Goal: Entertainment & Leisure: Consume media (video, audio)

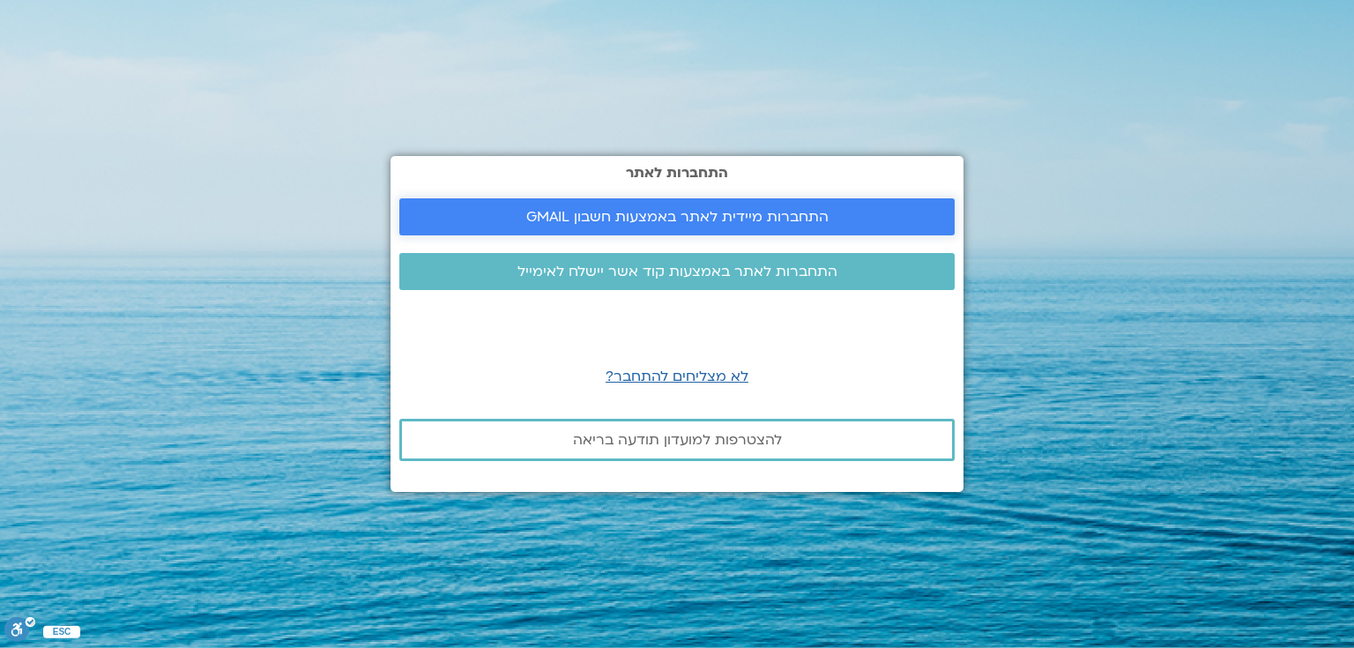
click at [719, 212] on span "התחברות מיידית לאתר באמצעות חשבון GMAIL" at bounding box center [677, 217] width 302 height 16
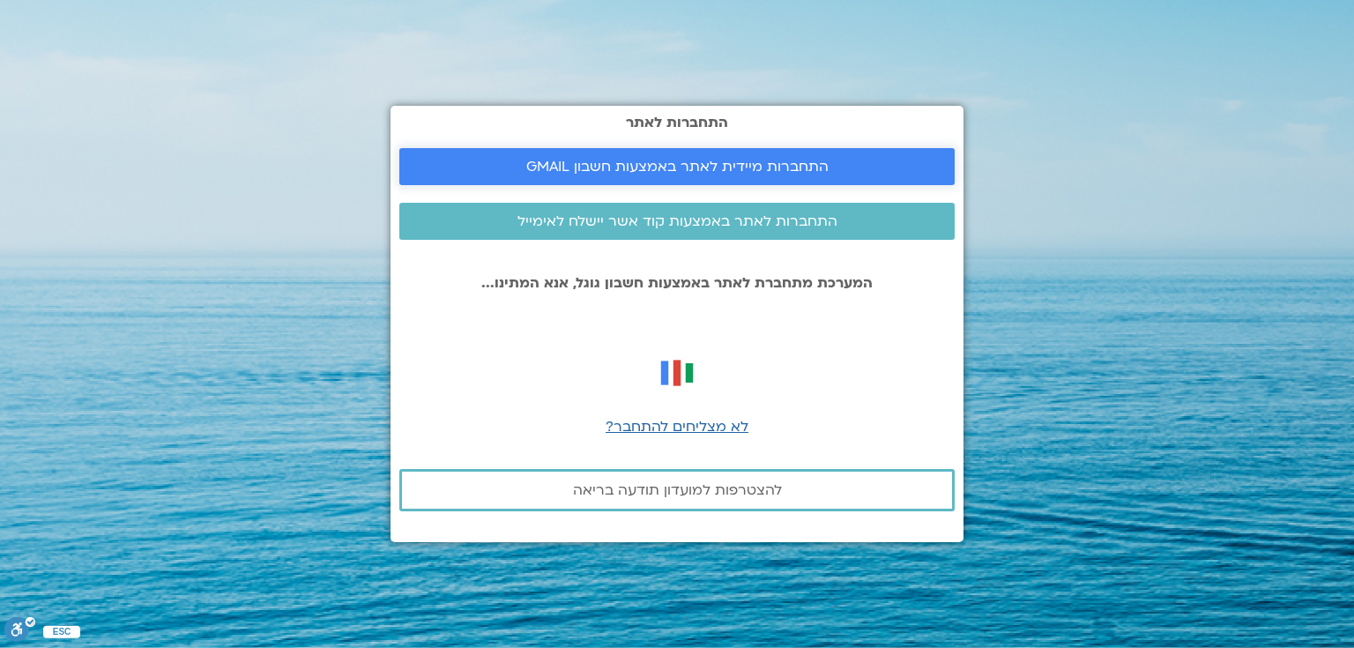
click at [682, 164] on span "התחברות מיידית לאתר באמצעות חשבון GMAIL" at bounding box center [677, 167] width 302 height 16
click at [741, 161] on span "התחברות מיידית לאתר באמצעות חשבון GMAIL" at bounding box center [677, 167] width 302 height 16
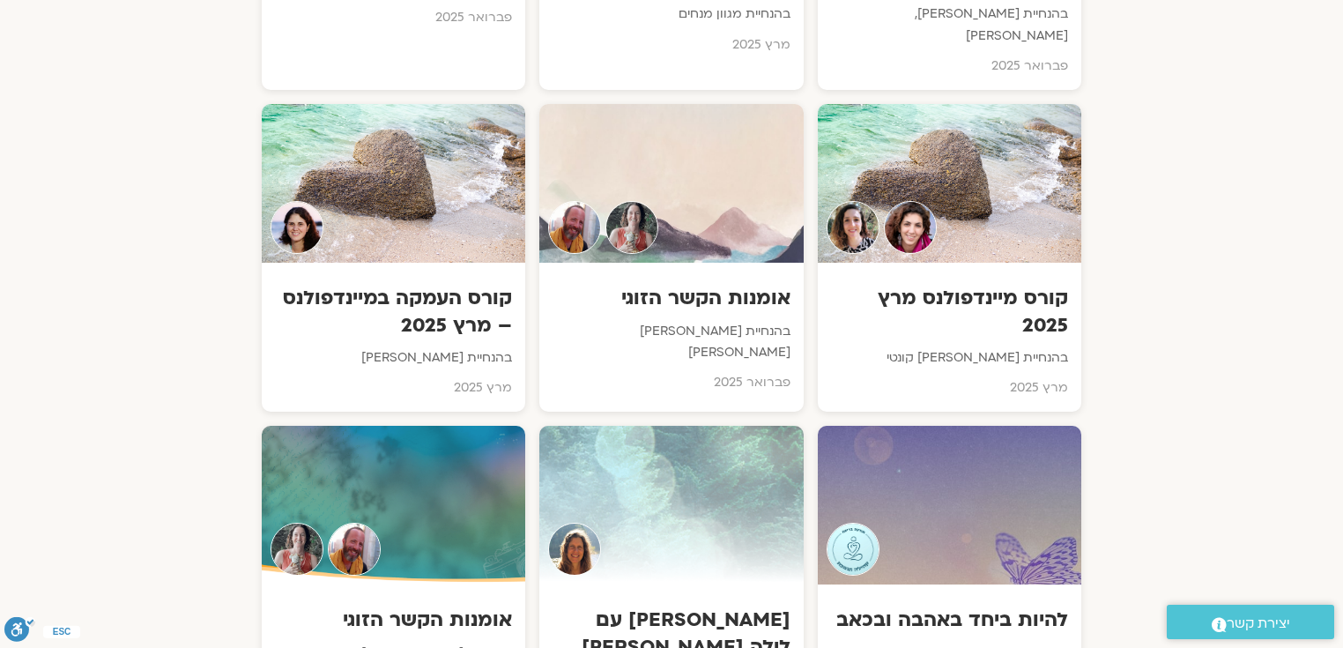
scroll to position [6268, 0]
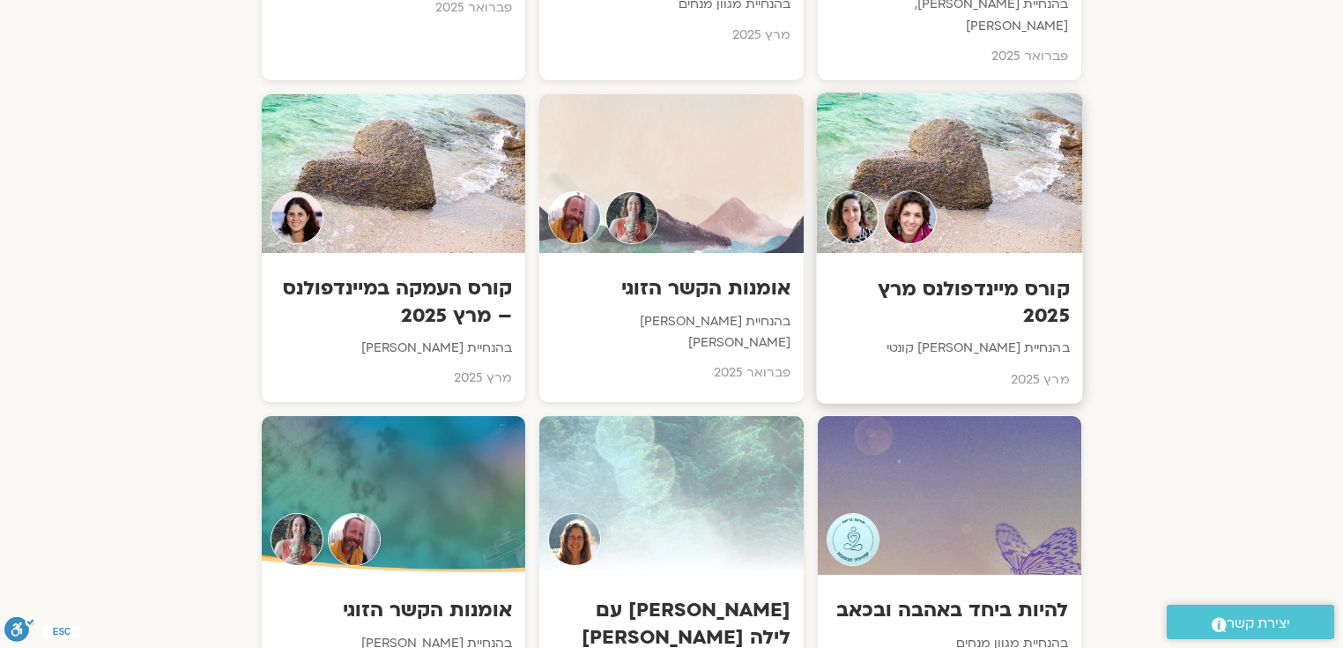
click at [1026, 276] on h3 "קורס מיינדפולנס מרץ 2025" at bounding box center [950, 303] width 240 height 54
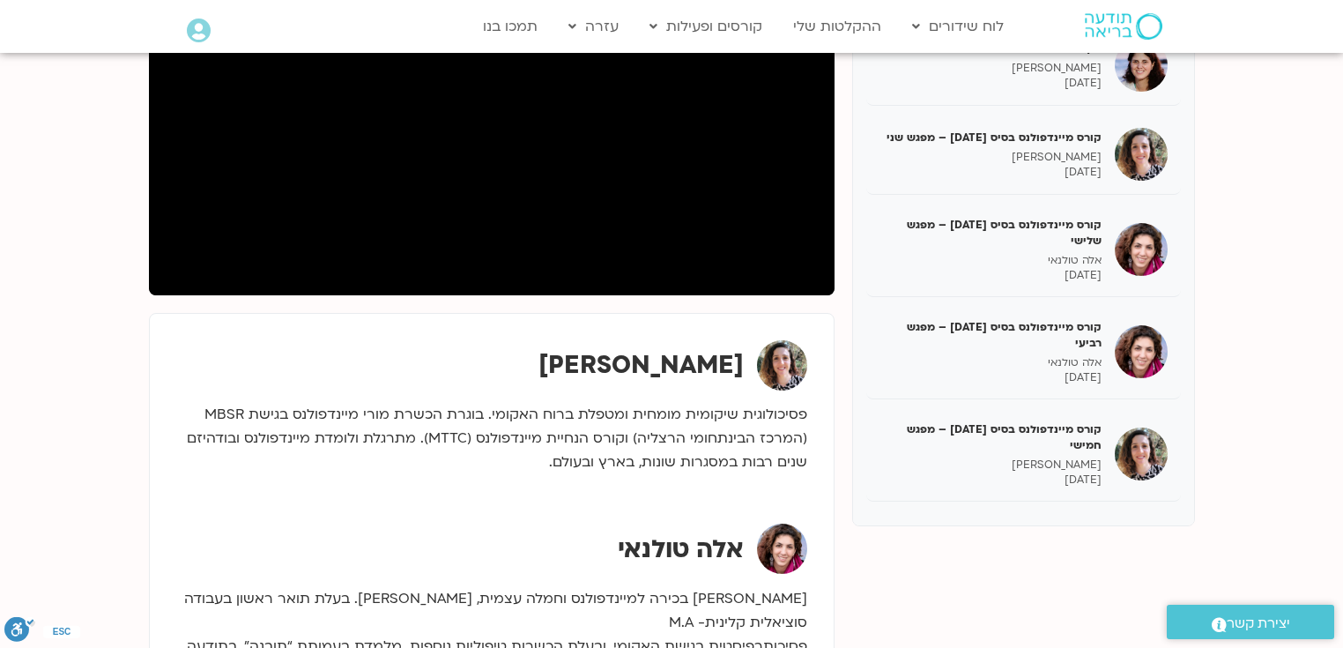
scroll to position [388, 0]
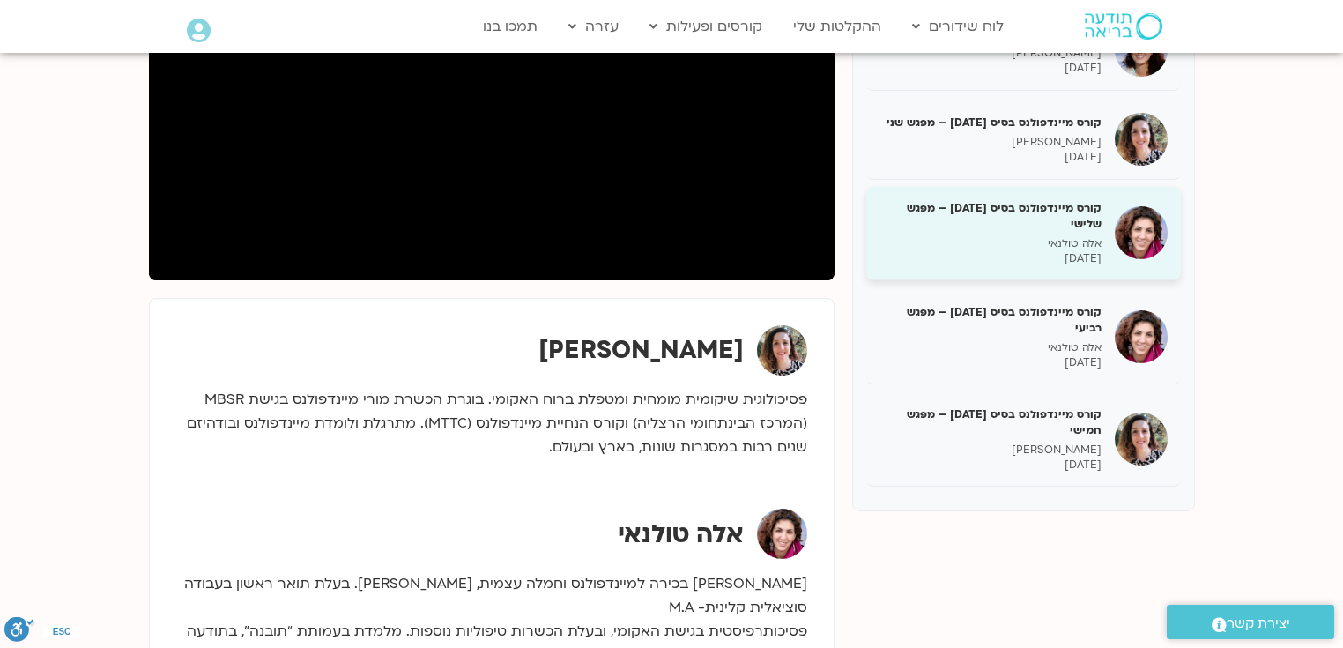
click at [1063, 201] on h5 "קורס מיינדפולנס בסיס [DATE] – מפגש שלישי" at bounding box center [991, 216] width 222 height 32
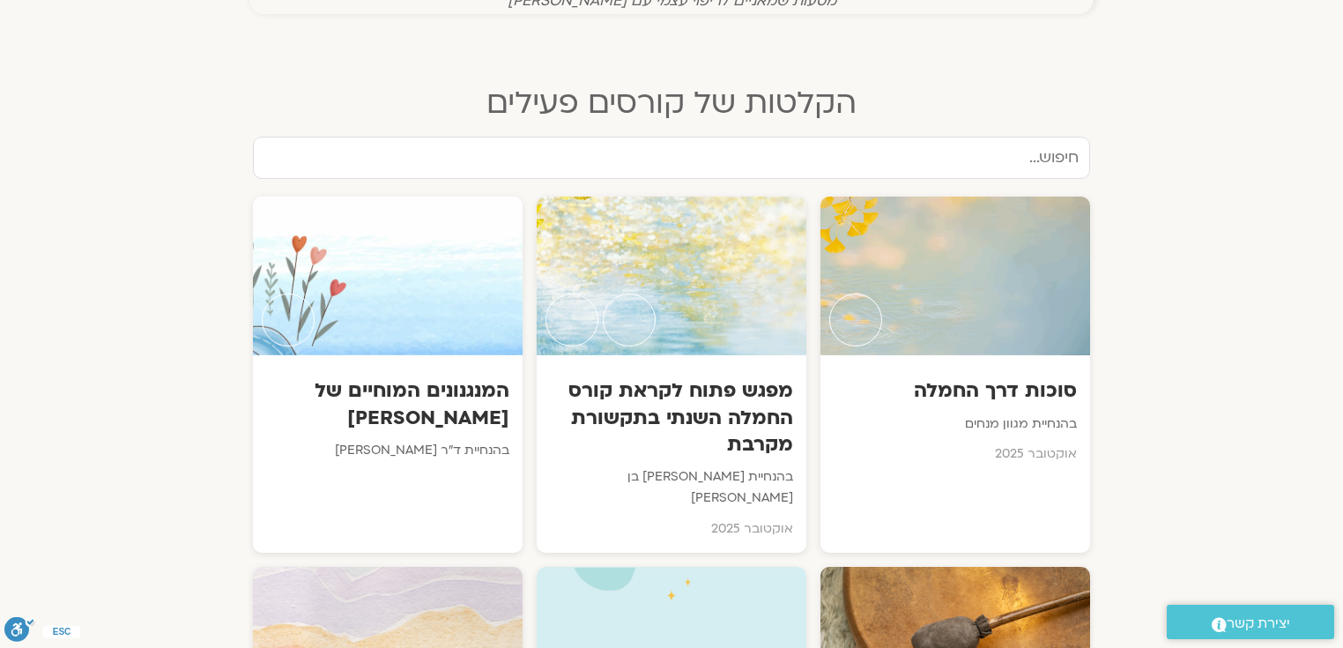
scroll to position [909, 0]
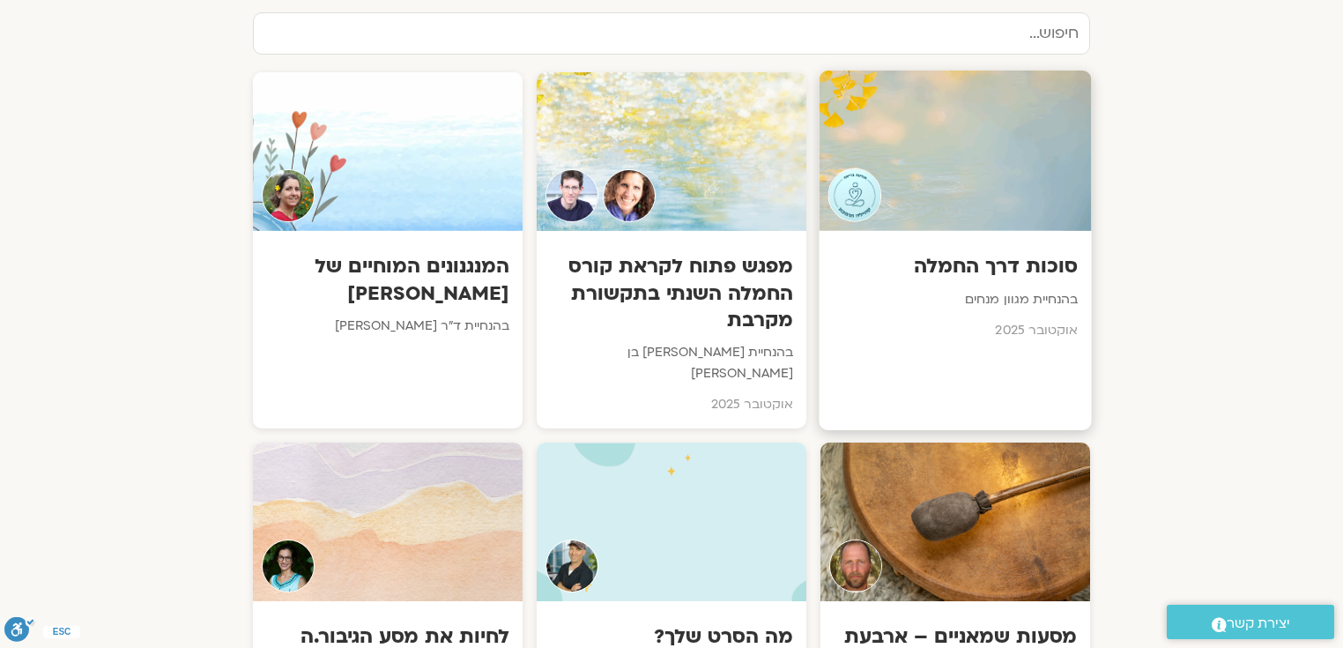
click at [1039, 271] on h3 "סוכות דרך החמלה" at bounding box center [956, 266] width 246 height 27
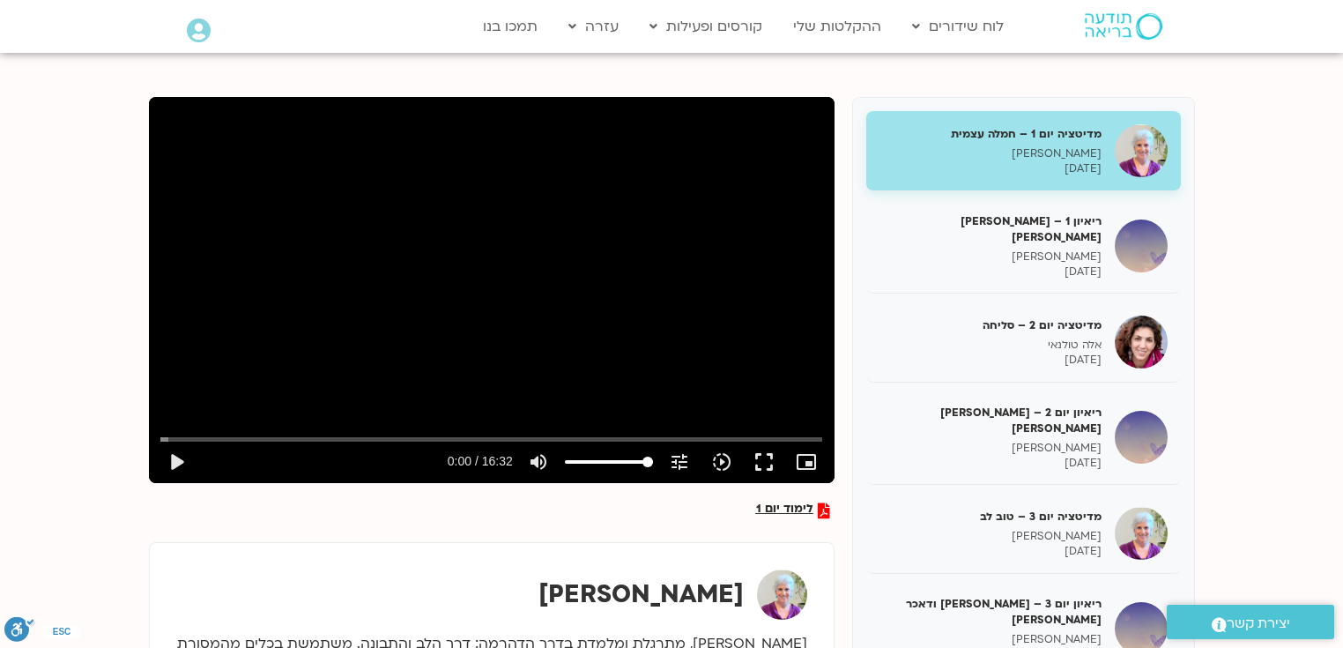
scroll to position [197, 0]
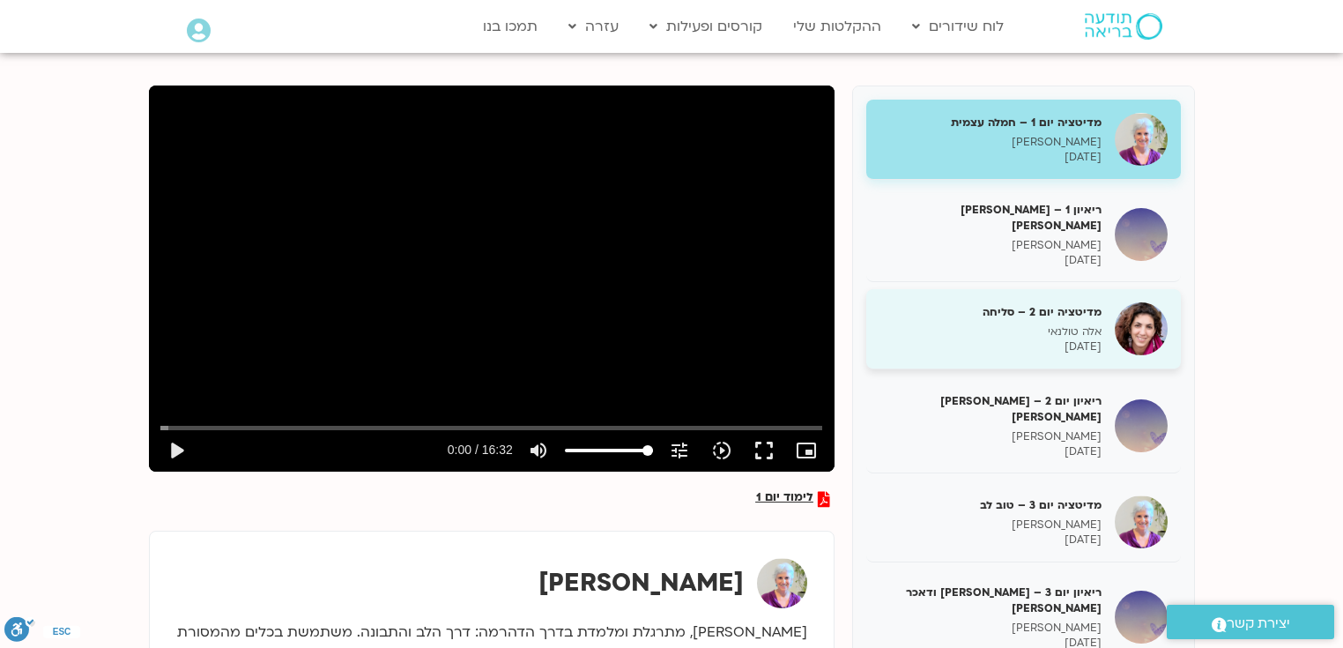
click at [1049, 304] on h5 "מדיטציה יום 2 – סליחה" at bounding box center [991, 312] width 222 height 16
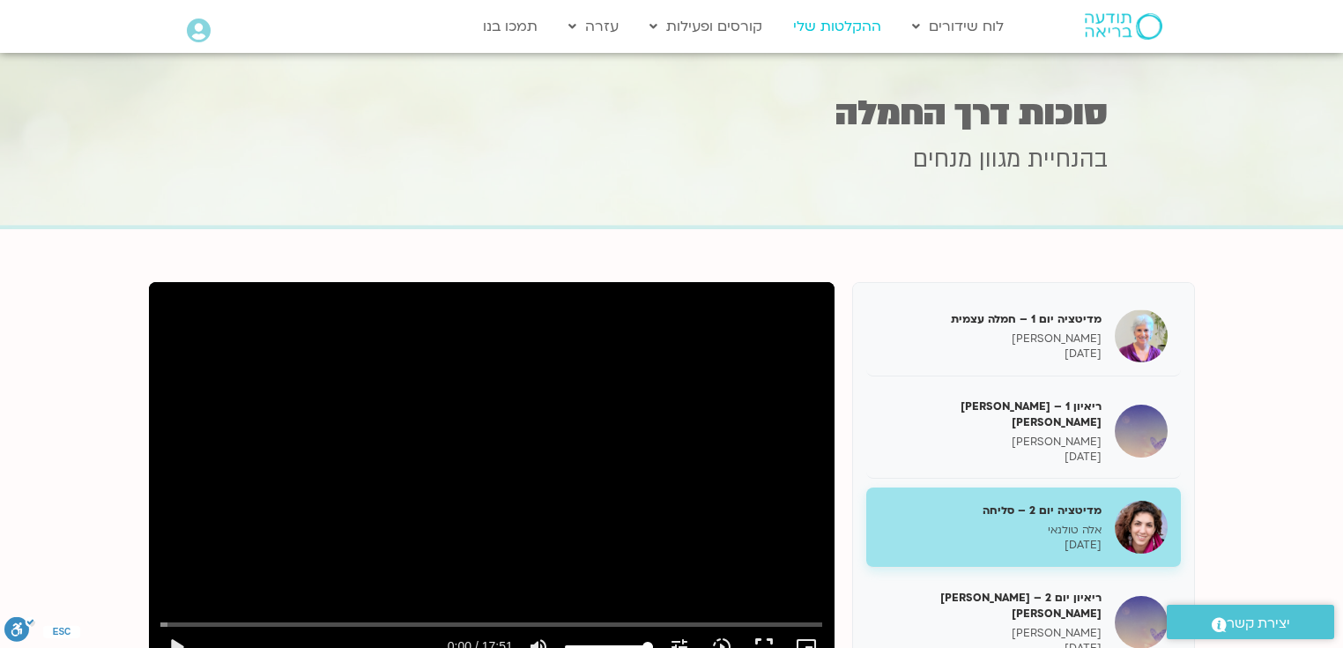
click at [829, 22] on link "ההקלטות שלי" at bounding box center [838, 26] width 106 height 33
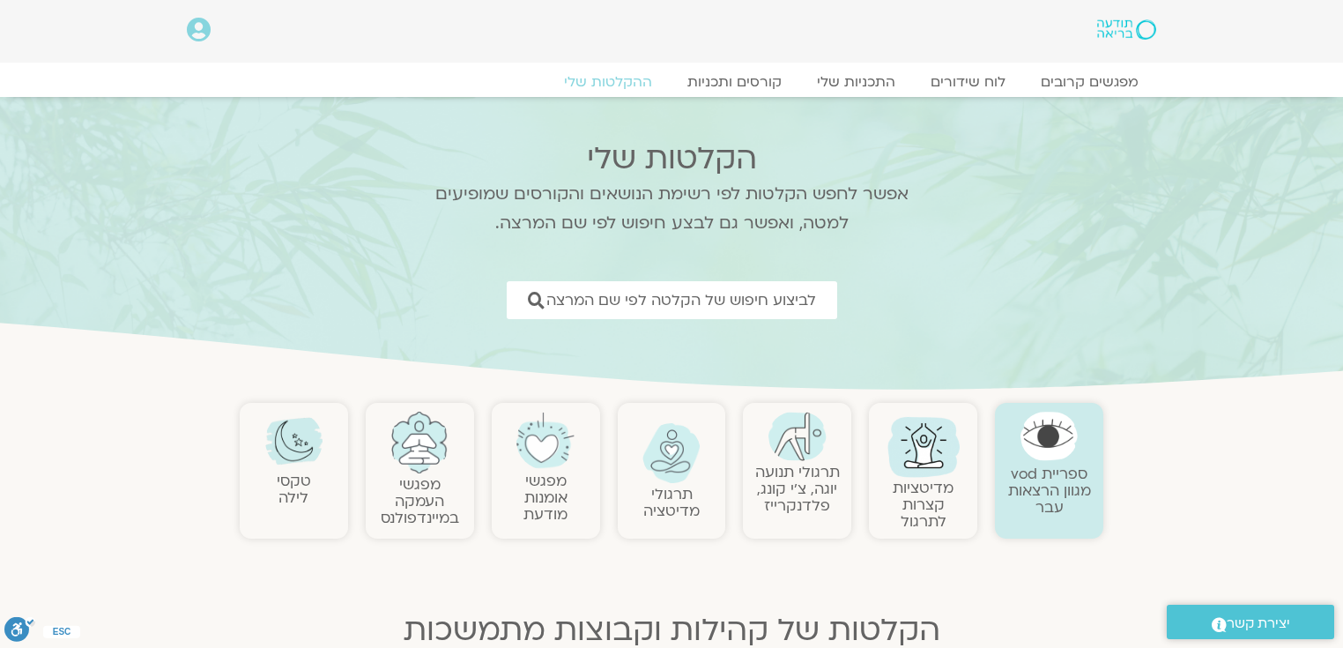
click at [419, 453] on img at bounding box center [420, 443] width 58 height 62
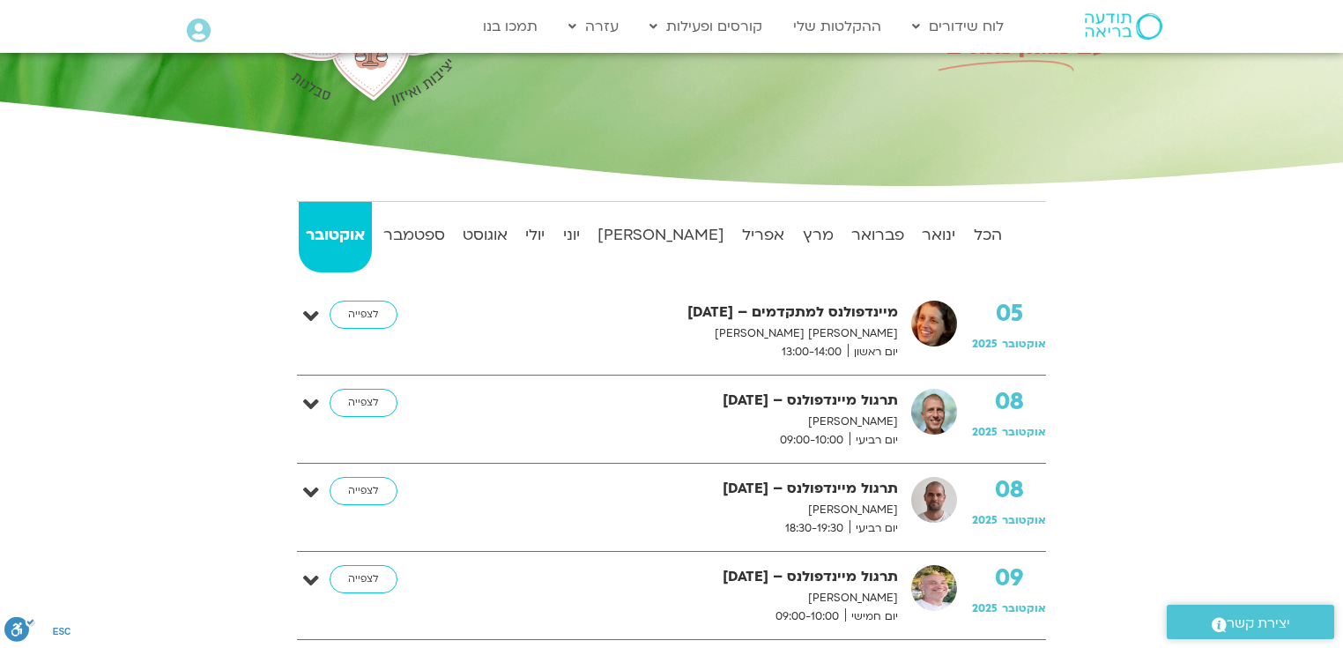
scroll to position [204, 0]
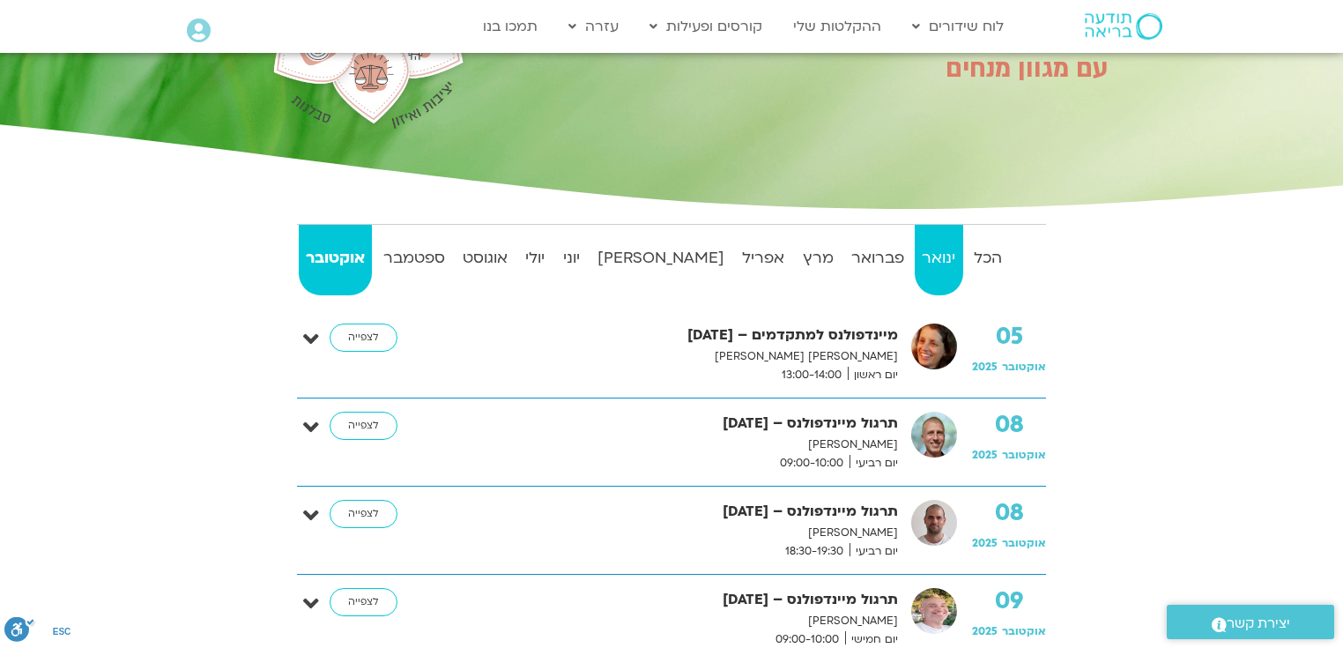
click at [923, 257] on strong "ינואר" at bounding box center [939, 258] width 48 height 26
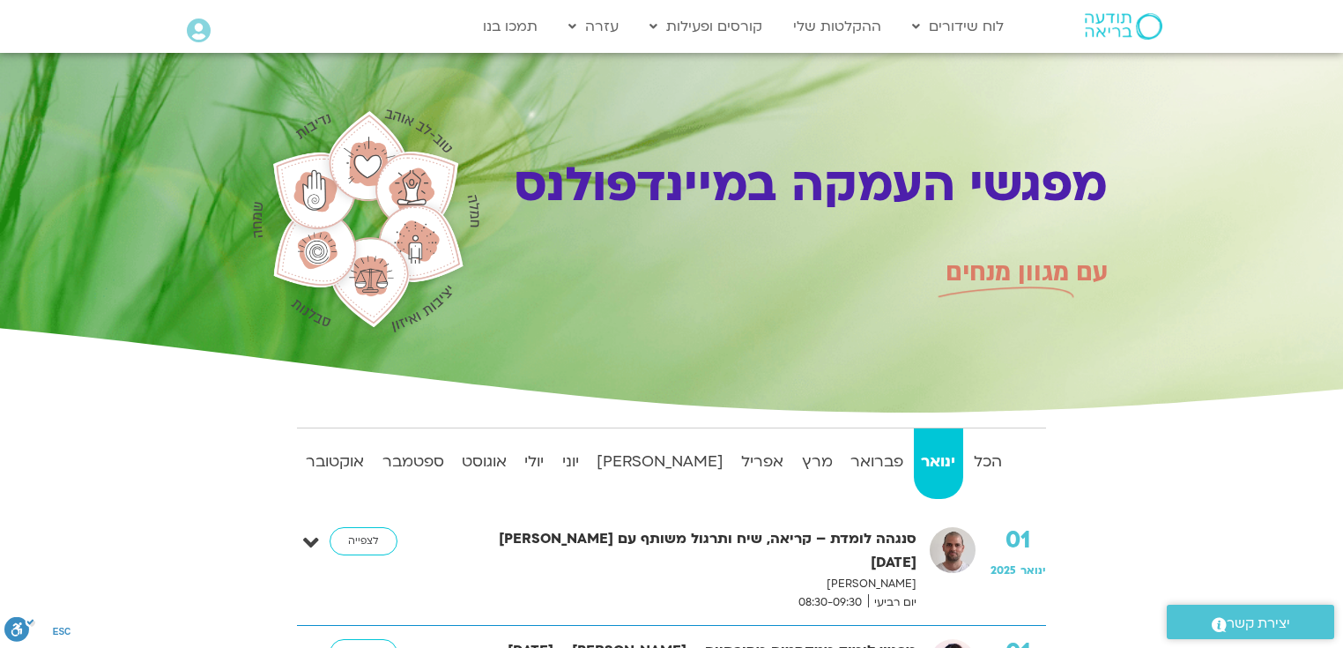
scroll to position [16, 0]
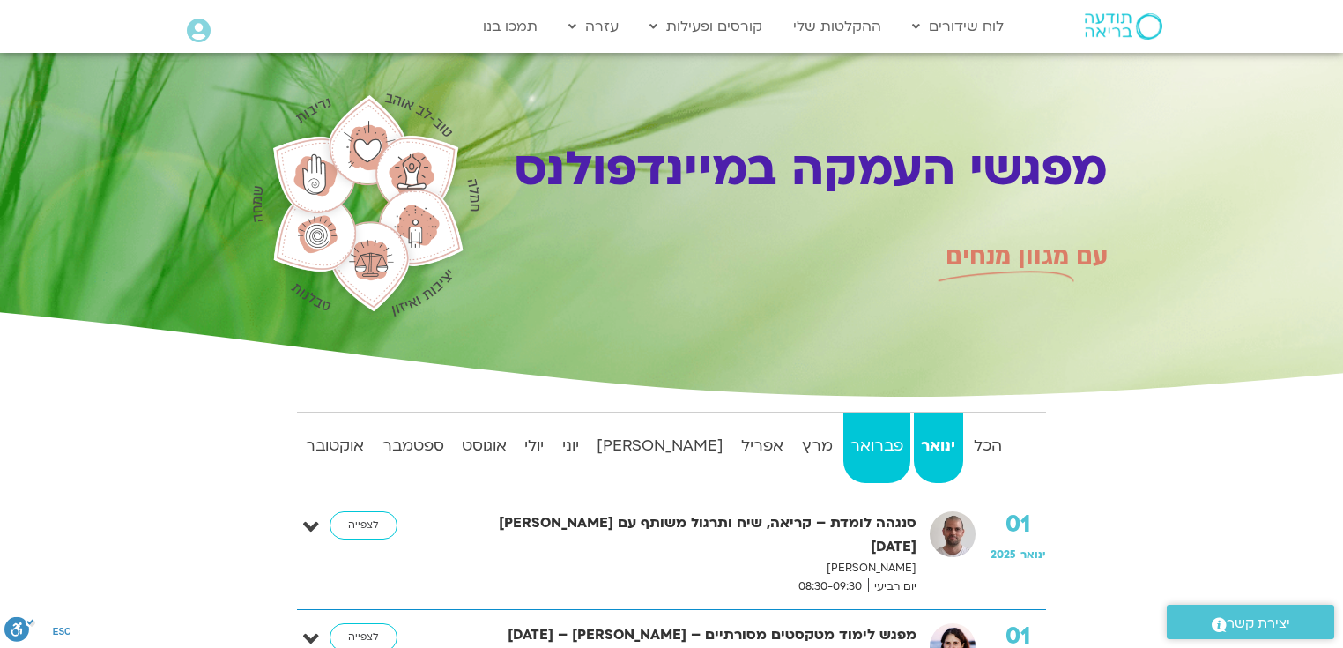
click at [844, 448] on strong "פברואר" at bounding box center [877, 446] width 67 height 26
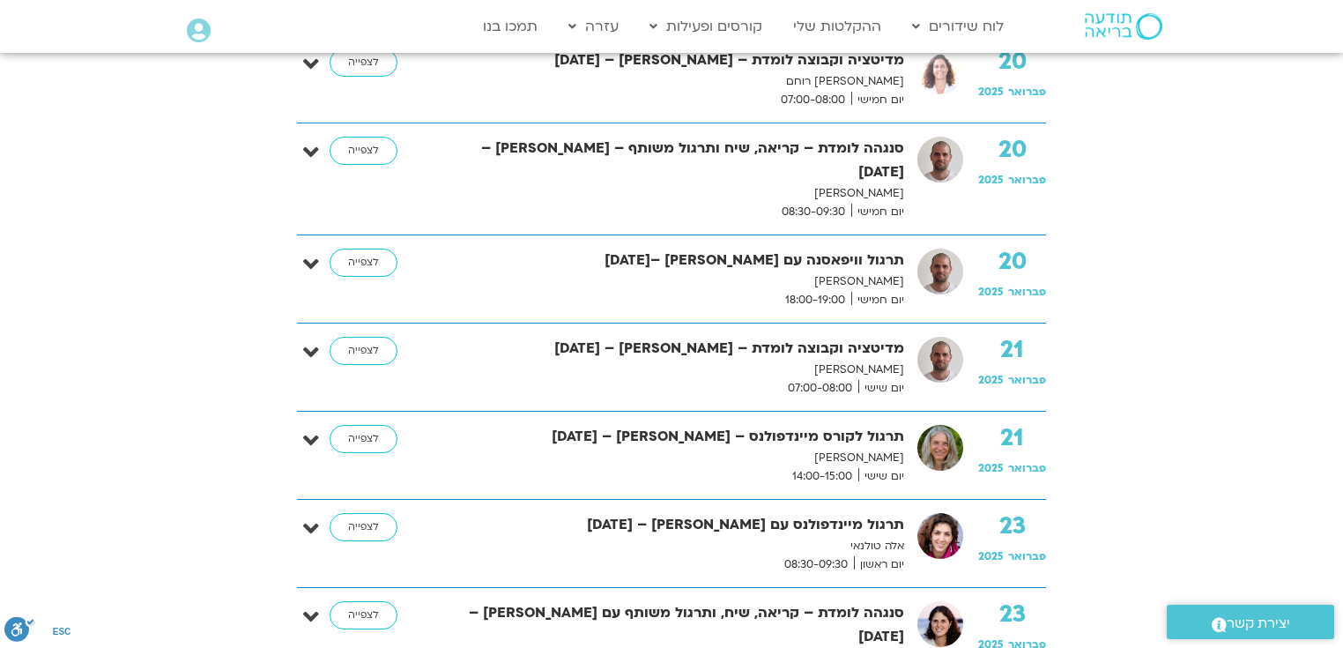
scroll to position [3178, 0]
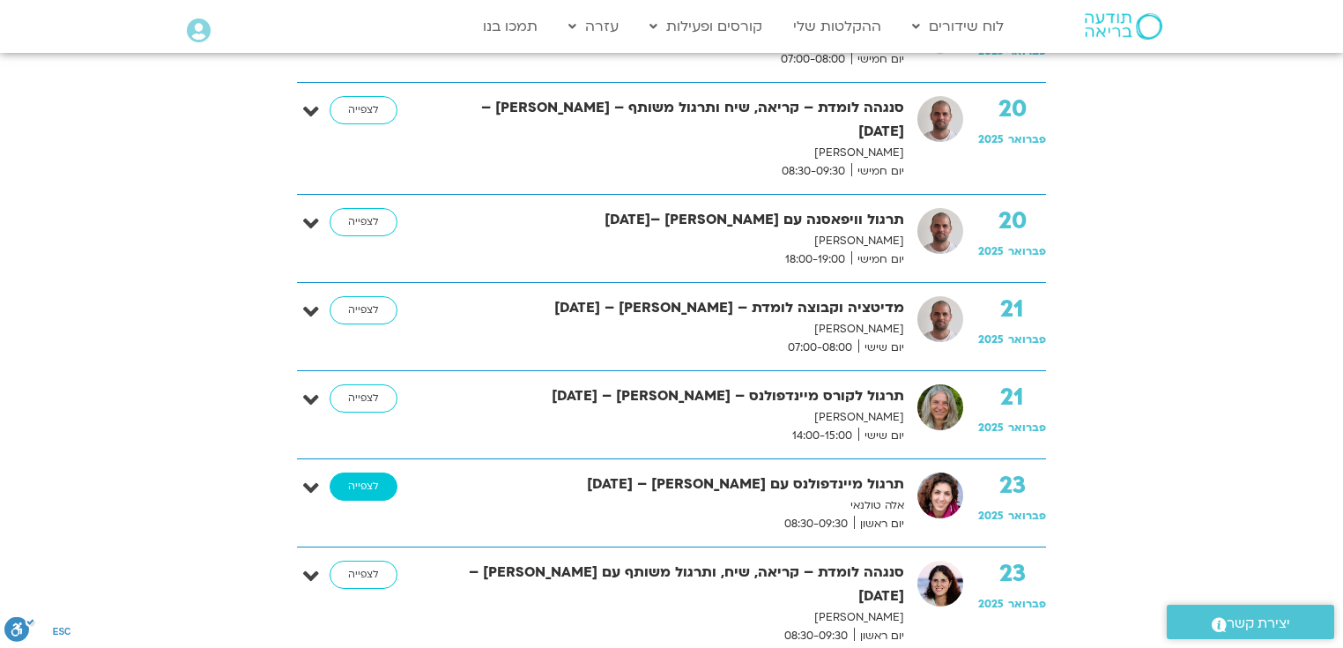
click at [364, 473] on link "לצפייה" at bounding box center [364, 487] width 68 height 28
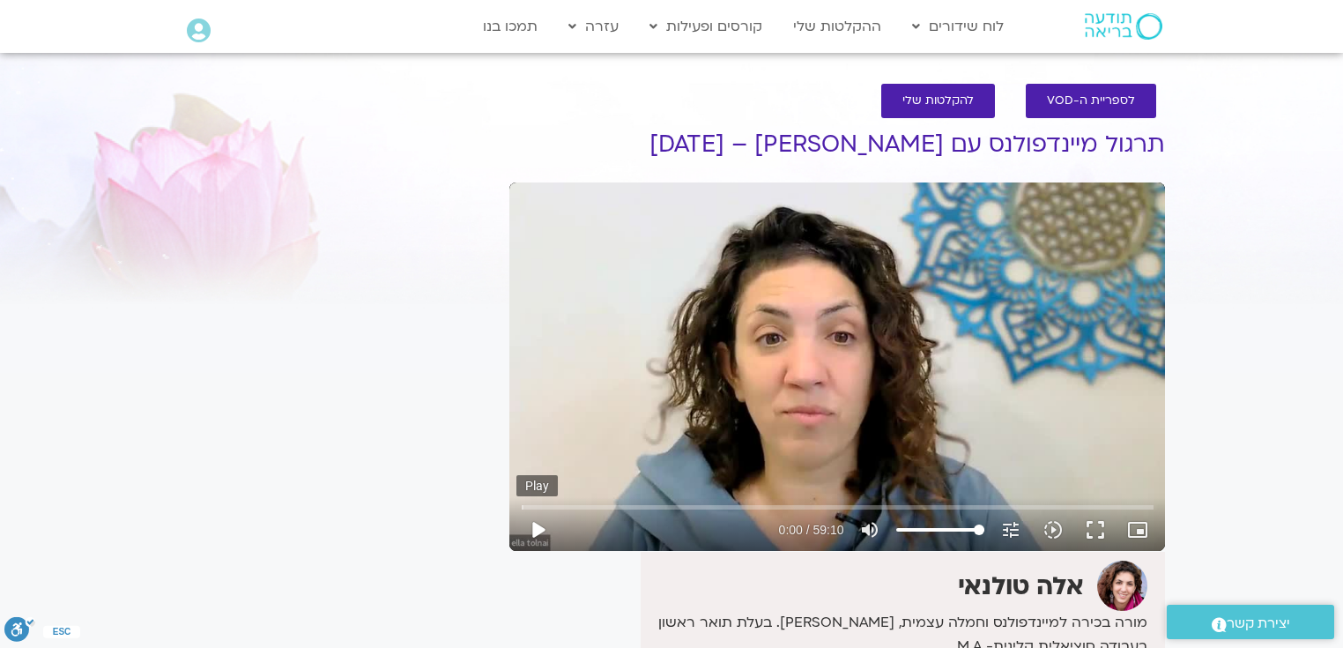
click at [541, 531] on button "play_arrow" at bounding box center [538, 530] width 42 height 42
click at [1089, 525] on button "fullscreen" at bounding box center [1096, 530] width 42 height 42
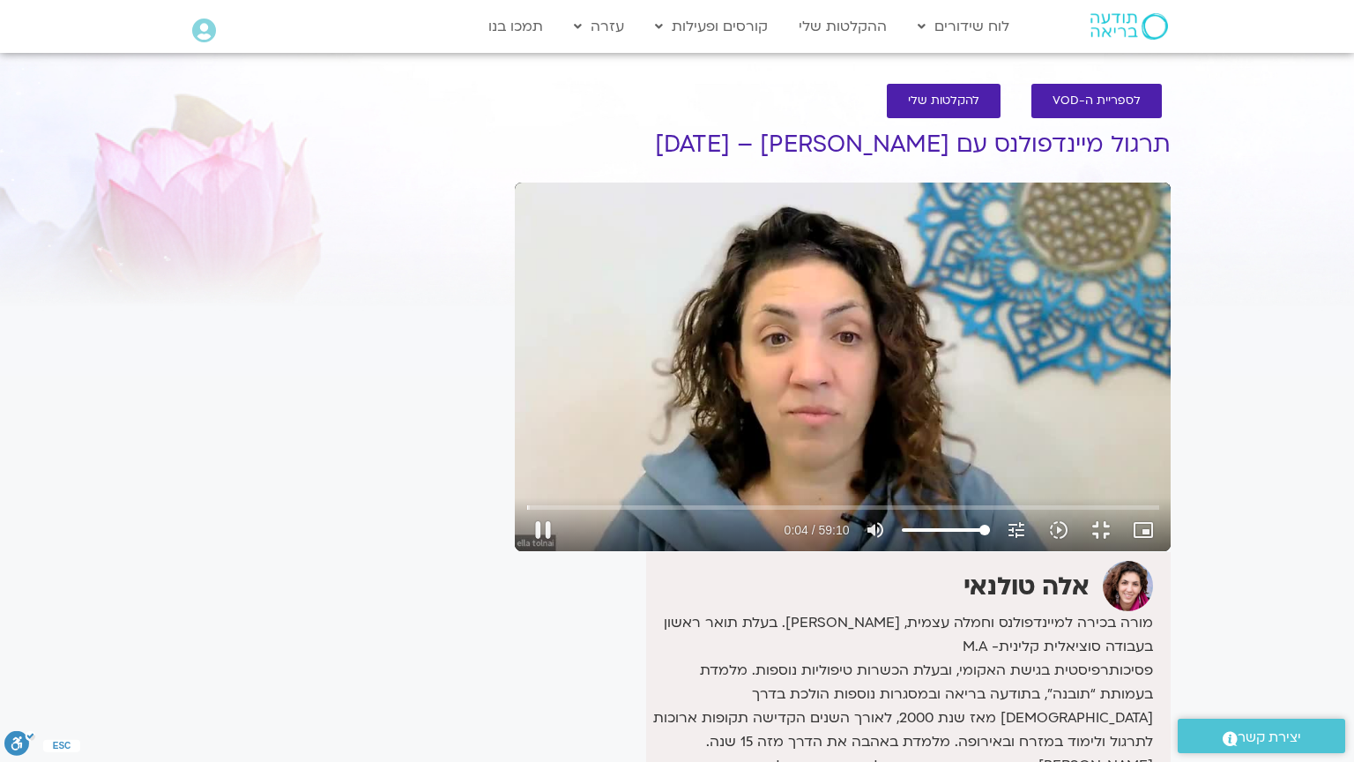
type input "4.972416"
